Goal: Task Accomplishment & Management: Manage account settings

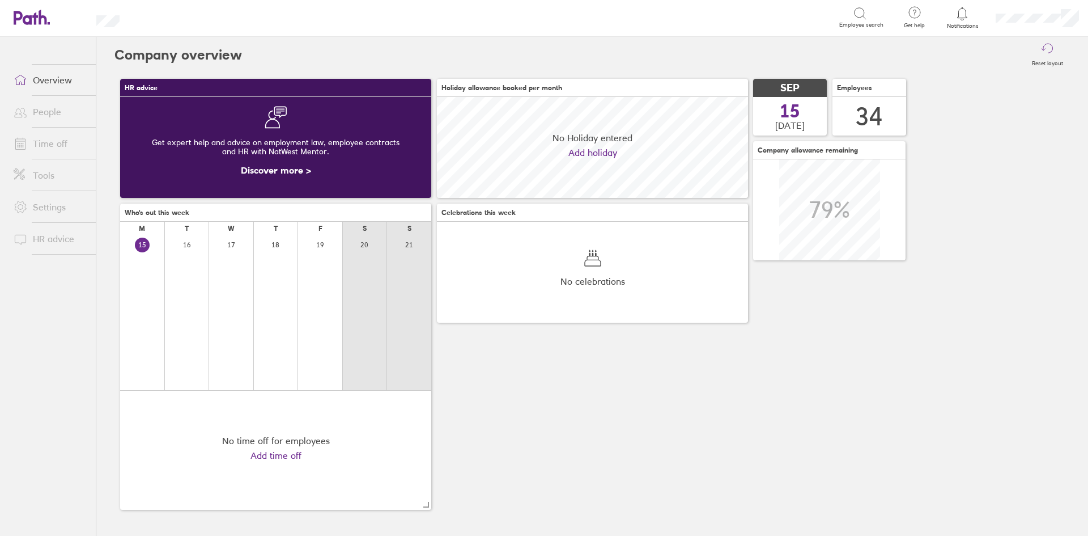
scroll to position [101, 311]
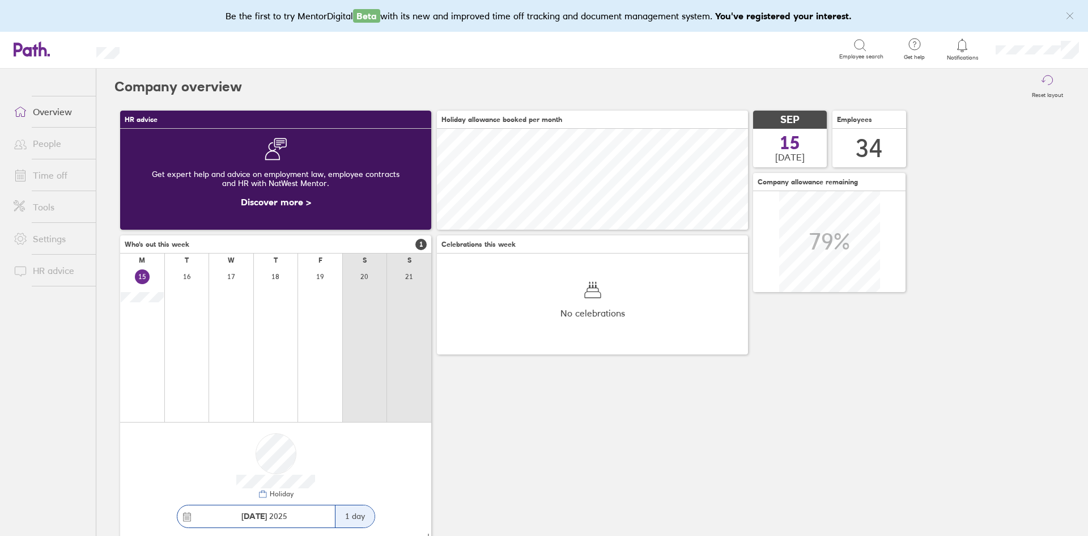
click at [961, 46] on icon at bounding box center [963, 46] width 14 height 14
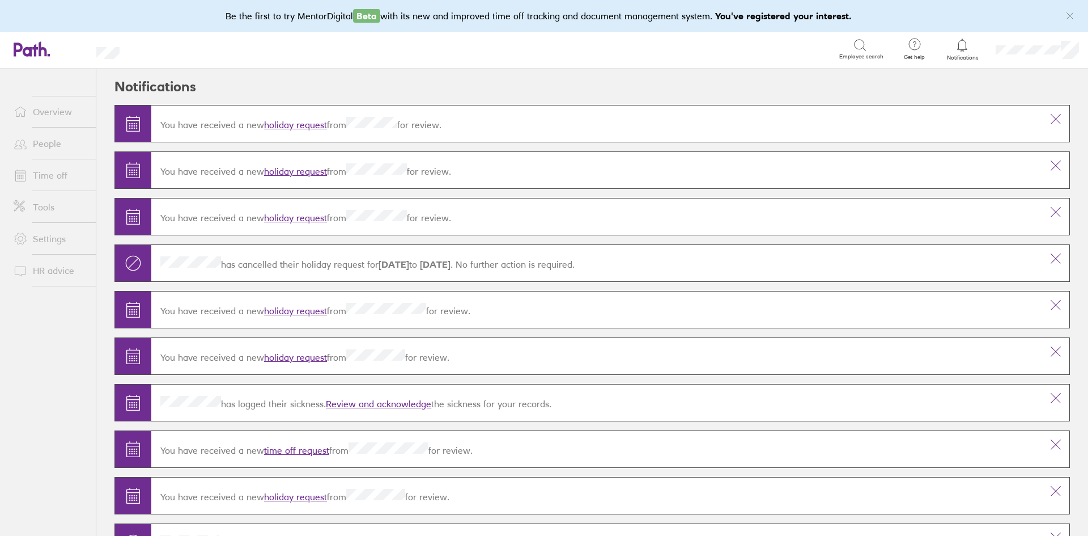
click at [290, 132] on div "You have received a new holiday request from for review." at bounding box center [596, 124] width 891 height 32
click at [295, 125] on link "holiday request" at bounding box center [295, 124] width 63 height 11
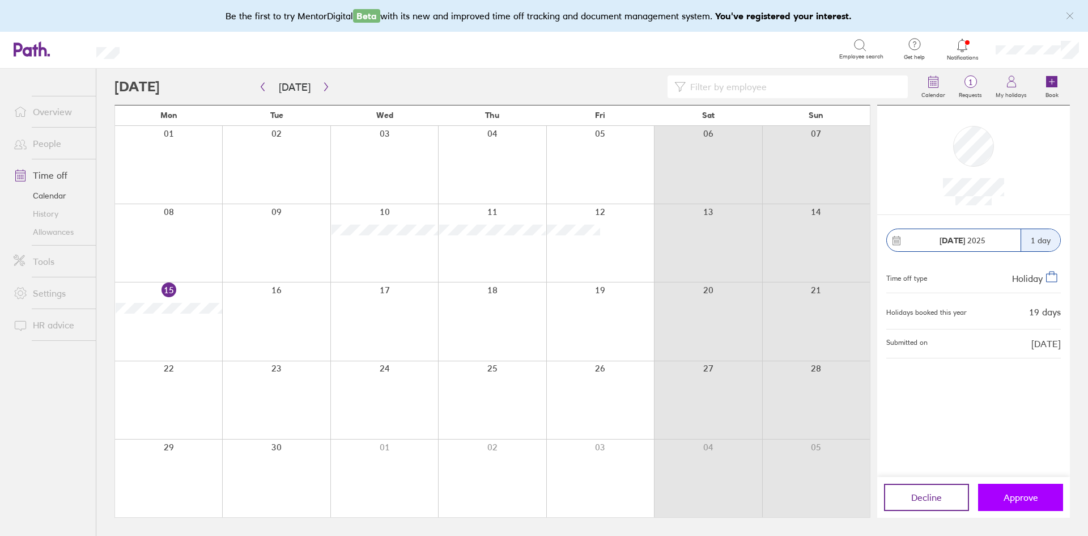
click at [1027, 492] on span "Approve" at bounding box center [1021, 497] width 35 height 10
